Goal: Navigation & Orientation: Find specific page/section

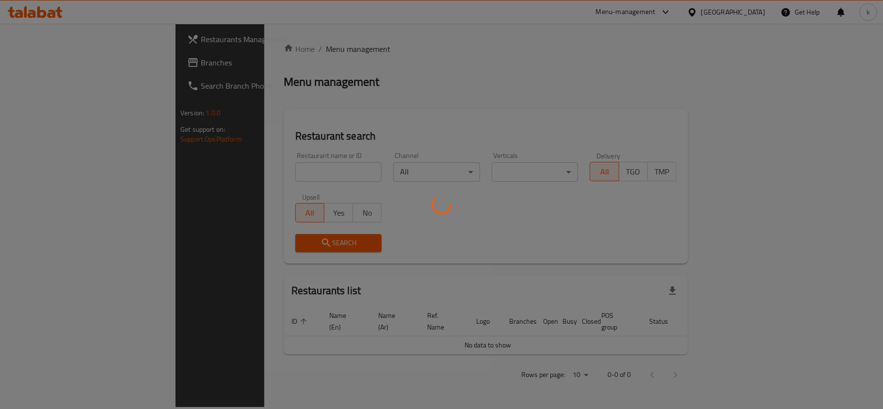
click at [739, 10] on div at bounding box center [441, 204] width 883 height 409
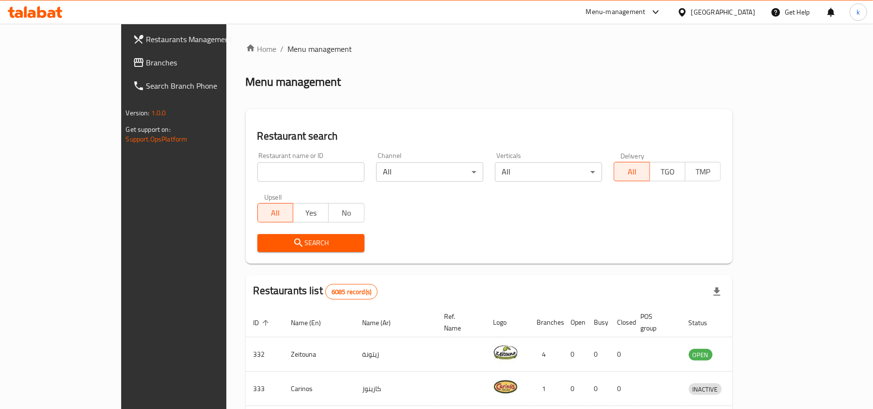
click at [692, 12] on div at bounding box center [685, 12] width 14 height 11
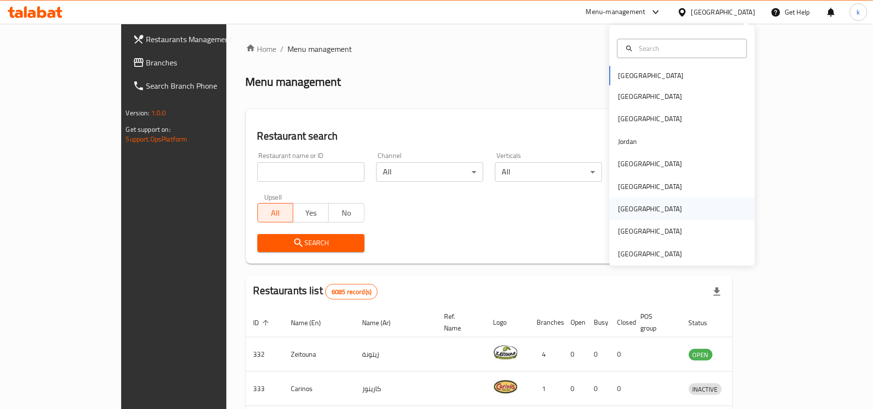
click at [618, 212] on div "[GEOGRAPHIC_DATA]" at bounding box center [650, 209] width 64 height 11
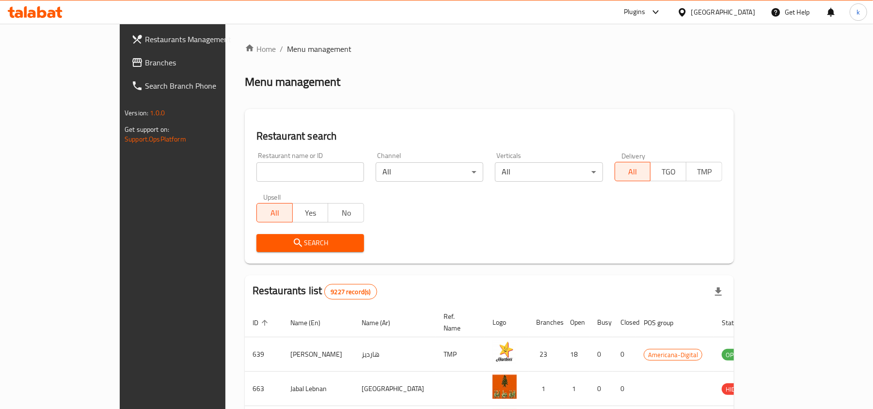
click at [646, 11] on div "Plugins" at bounding box center [634, 12] width 21 height 12
click at [598, 66] on div "Global Quality Control Center" at bounding box center [614, 65] width 85 height 11
